Goal: Task Accomplishment & Management: Manage account settings

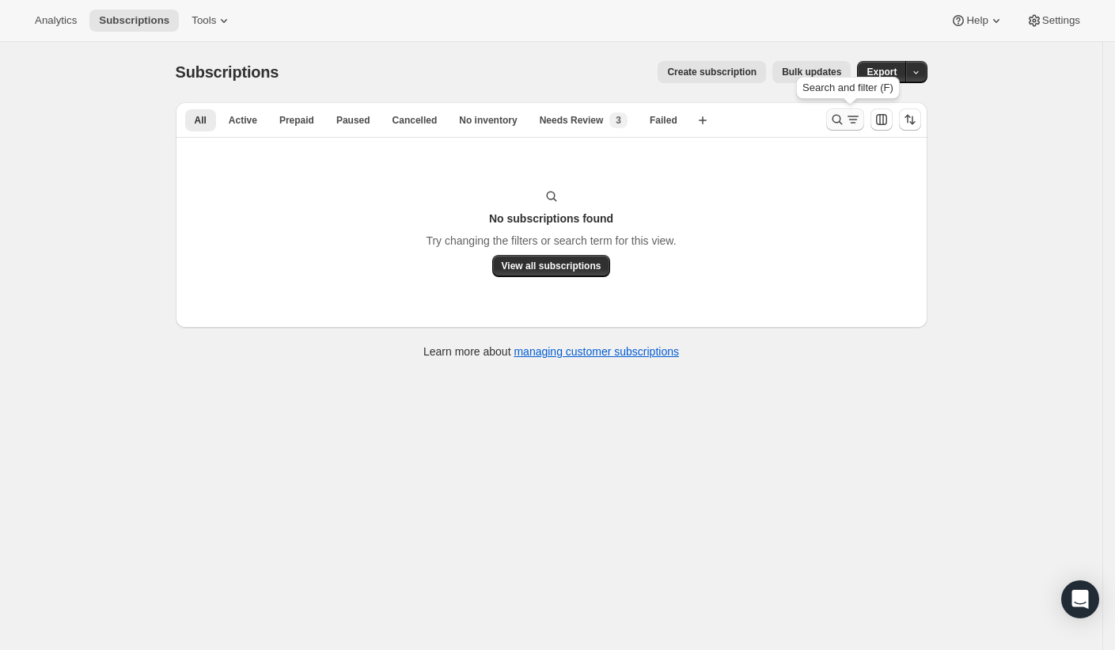
click at [840, 126] on icon "Search and filter results" at bounding box center [837, 120] width 16 height 16
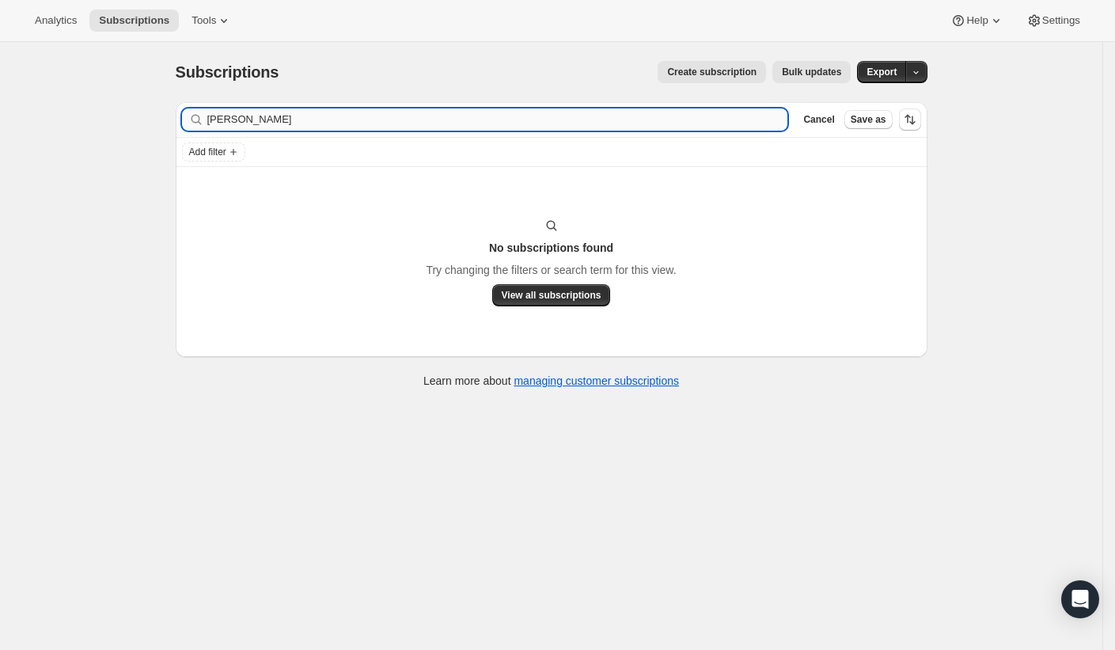
click at [320, 115] on input "Shirley Backman" at bounding box center [497, 119] width 581 height 22
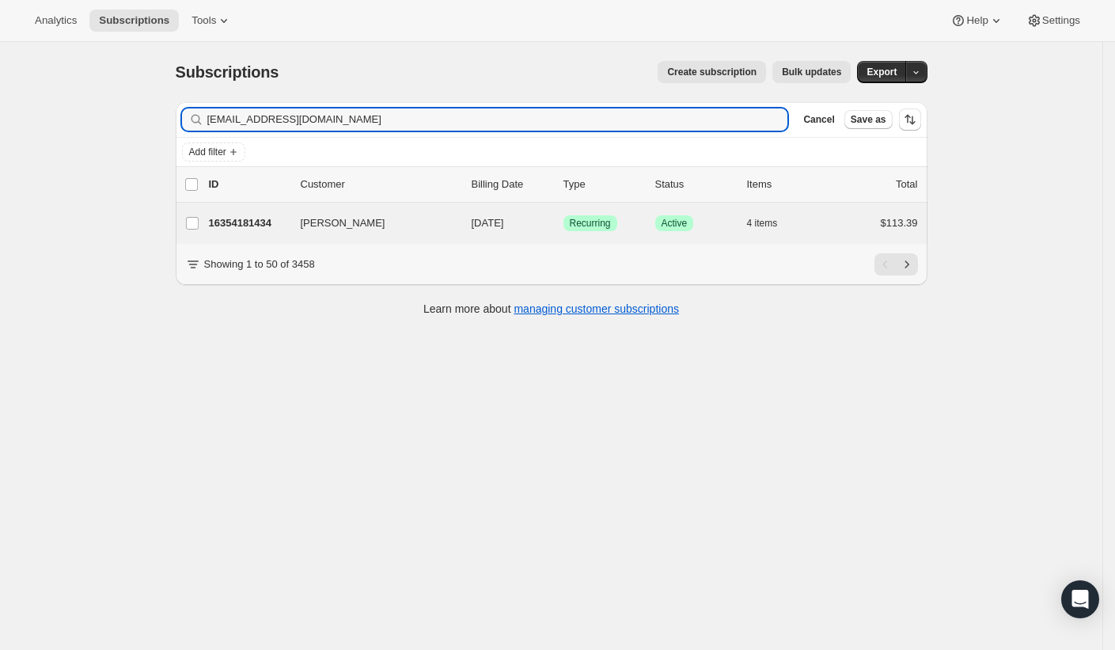
type input "micheleapieroni@gmail.com"
click at [272, 210] on div "Michele Pieroni 16354181434 Michele Pieroni 01/11/2026 Success Recurring Succes…" at bounding box center [552, 223] width 752 height 41
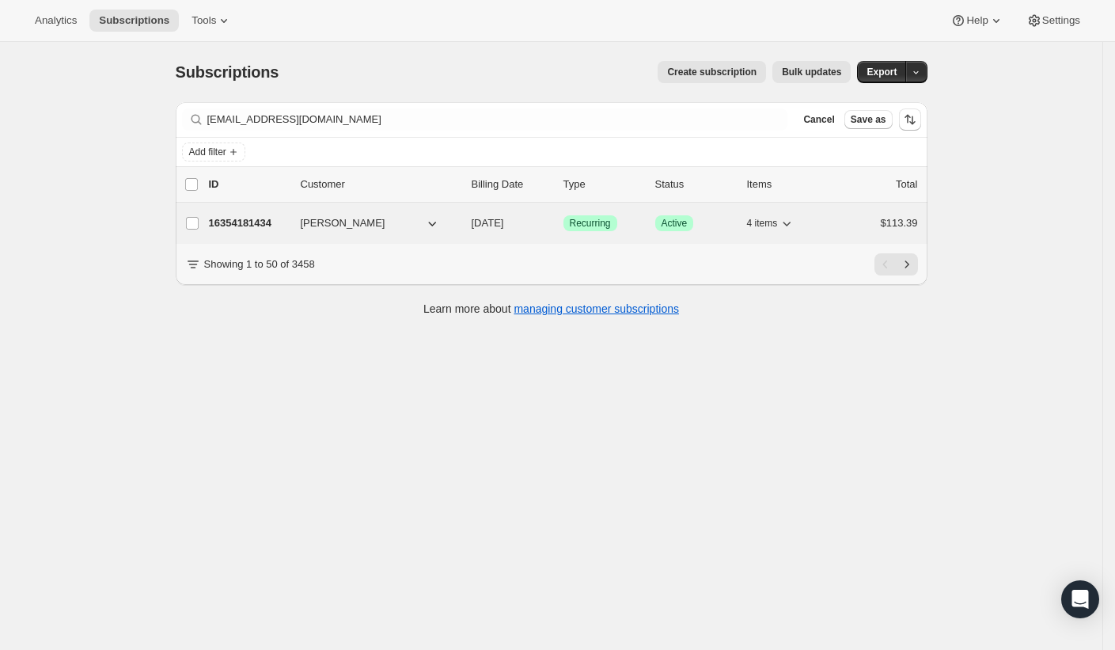
click at [268, 218] on p "16354181434" at bounding box center [248, 223] width 79 height 16
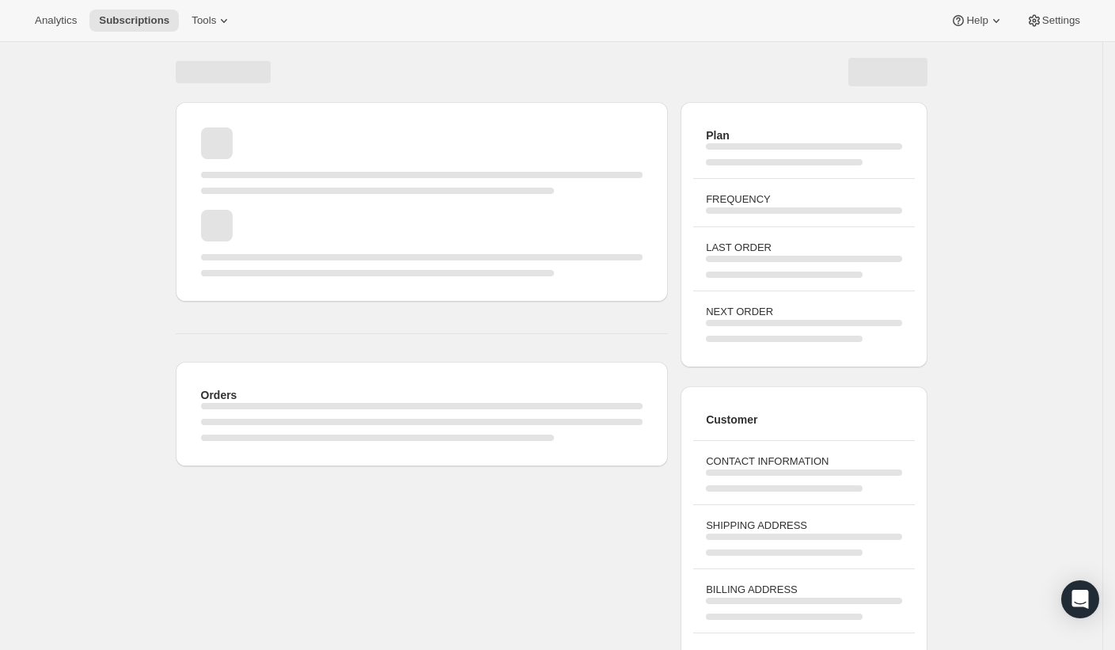
click at [263, 218] on div "Page loading" at bounding box center [422, 243] width 442 height 66
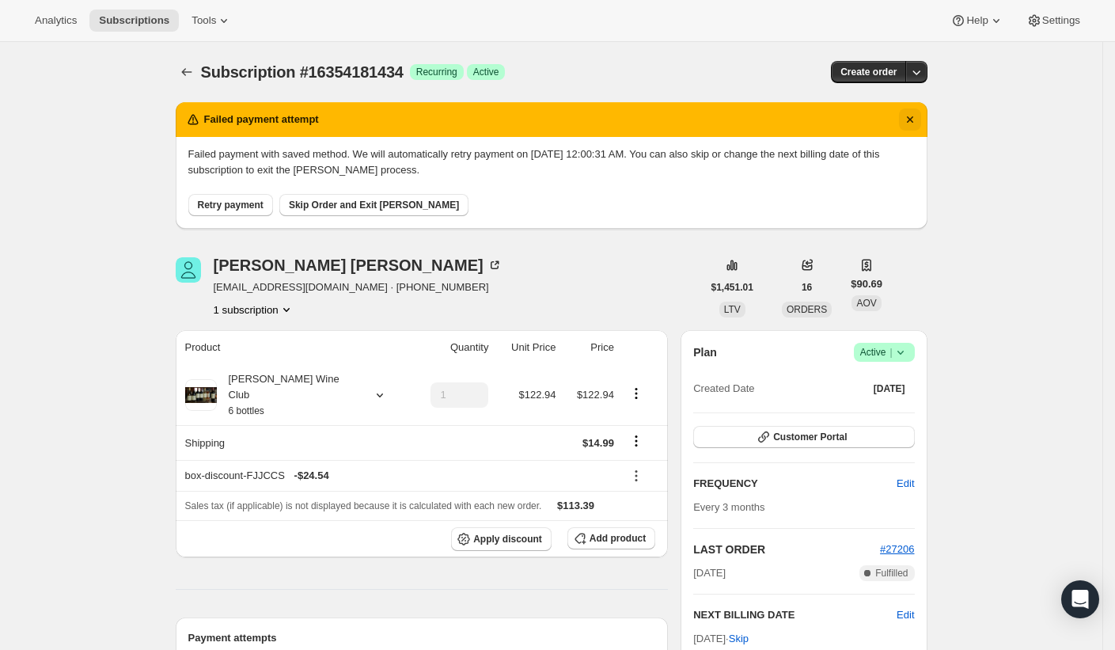
click at [918, 116] on icon "Dismiss notification" at bounding box center [910, 120] width 16 height 16
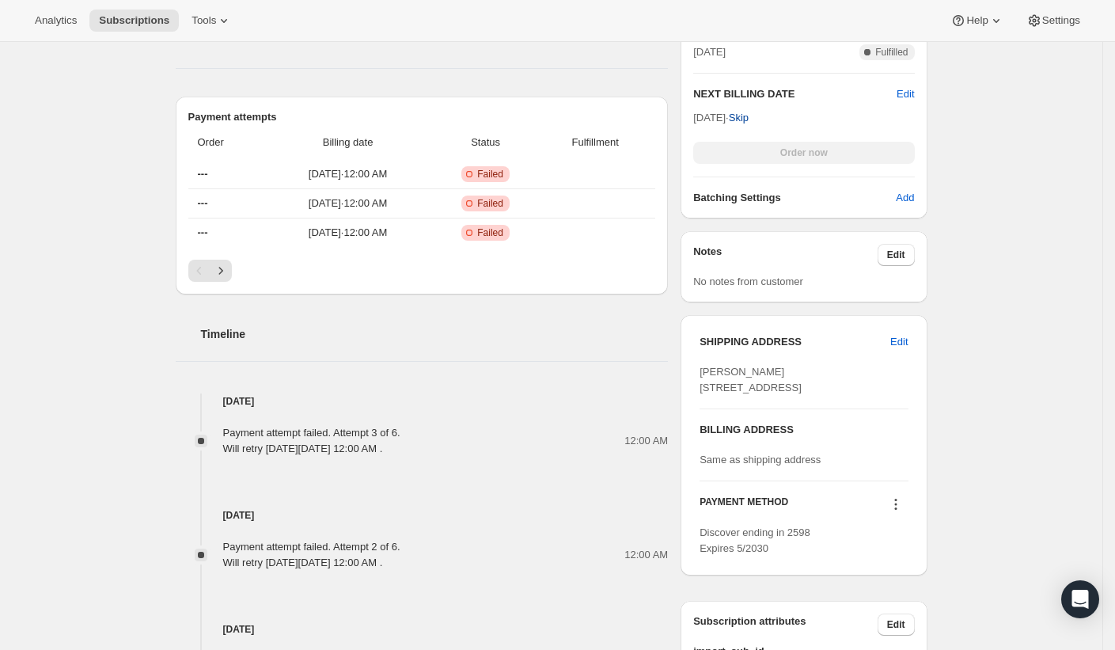
scroll to position [457, 0]
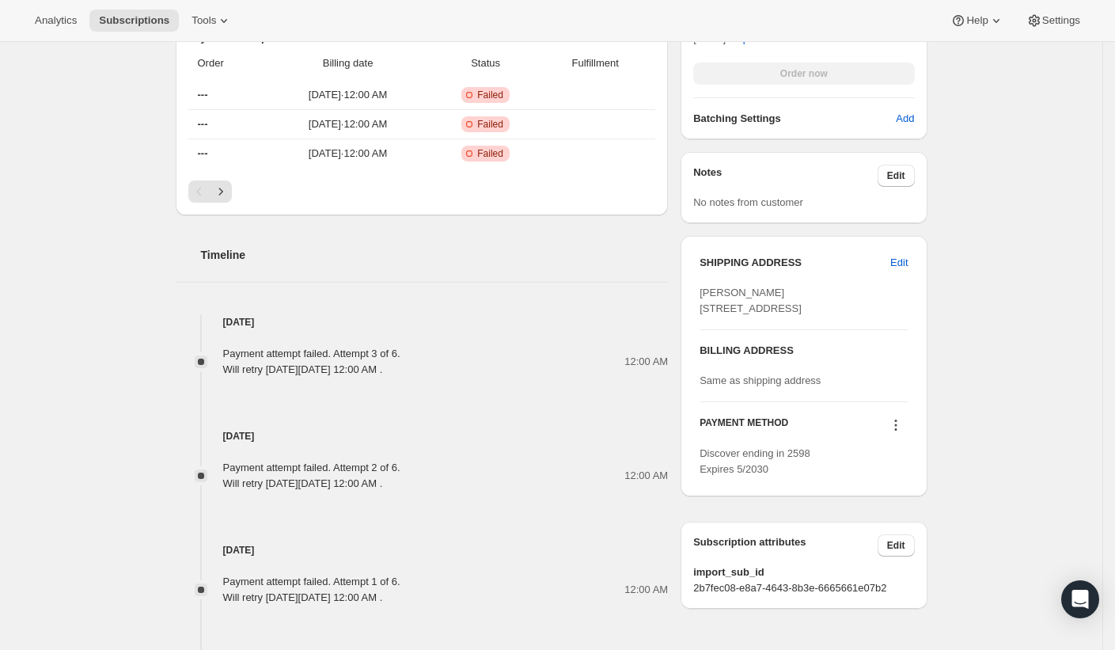
click at [899, 433] on icon at bounding box center [896, 425] width 16 height 16
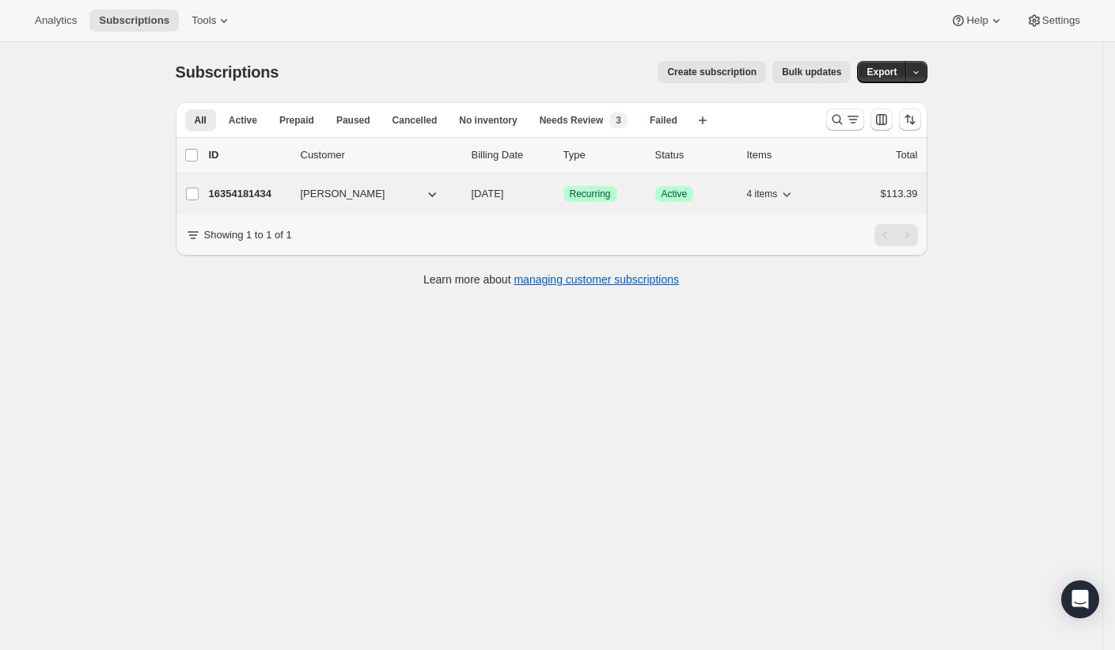
click at [279, 195] on p "16354181434" at bounding box center [248, 194] width 79 height 16
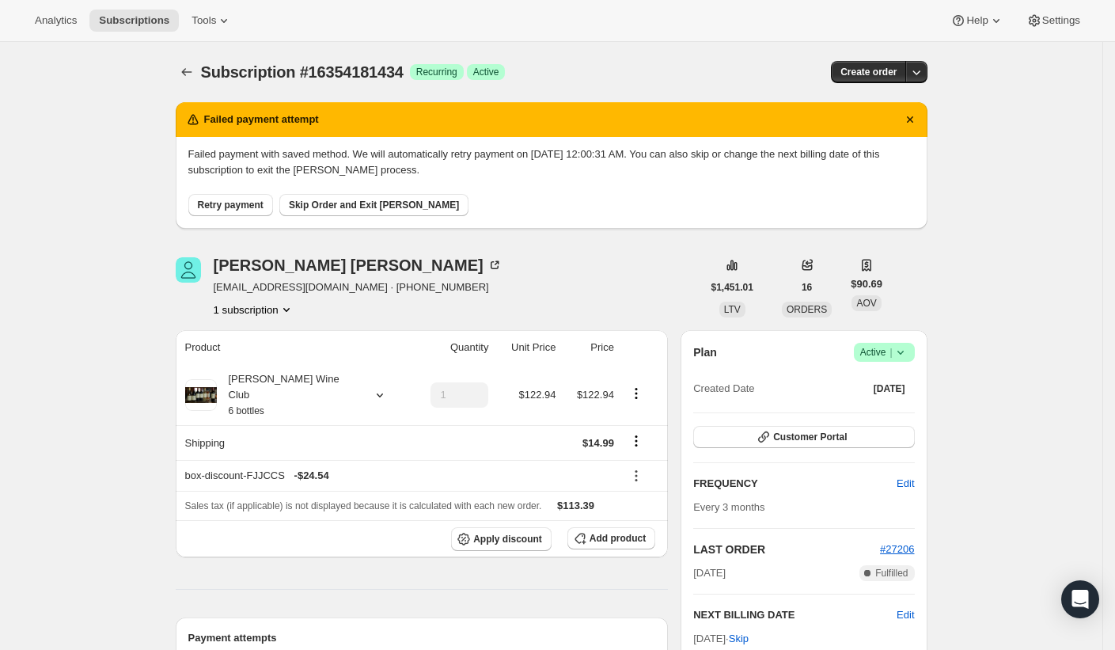
click at [264, 207] on span "Retry payment" at bounding box center [231, 205] width 66 height 13
